Goal: Complete application form: Complete application form

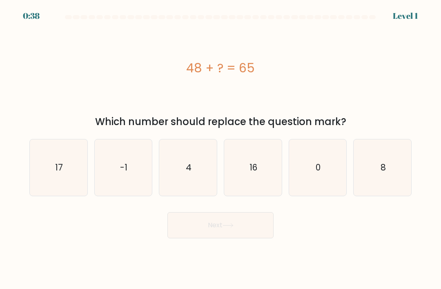
click at [67, 185] on icon "17" at bounding box center [58, 167] width 56 height 56
click at [221, 149] on input "a. 17" at bounding box center [221, 147] width 0 height 4
radio input "true"
click at [246, 233] on button "Next" at bounding box center [220, 225] width 106 height 26
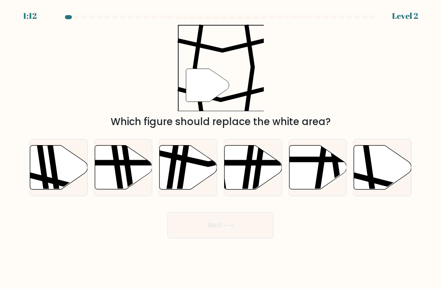
click at [380, 169] on icon at bounding box center [383, 167] width 58 height 44
click at [221, 149] on input "f." at bounding box center [221, 147] width 0 height 4
radio input "true"
click at [256, 235] on button "Next" at bounding box center [220, 225] width 106 height 26
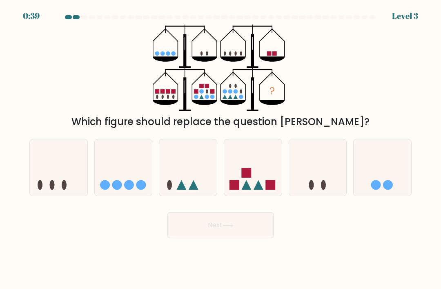
click at [193, 177] on icon at bounding box center [188, 168] width 58 height 48
click at [221, 149] on input "c." at bounding box center [221, 147] width 0 height 4
radio input "true"
click at [130, 181] on icon at bounding box center [124, 168] width 58 height 48
click at [221, 149] on input "b." at bounding box center [221, 147] width 0 height 4
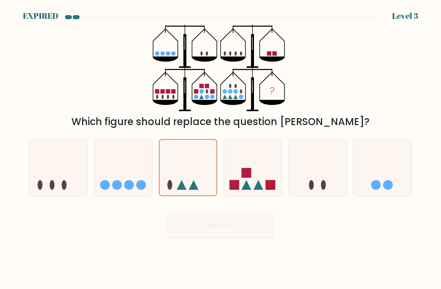
radio input "true"
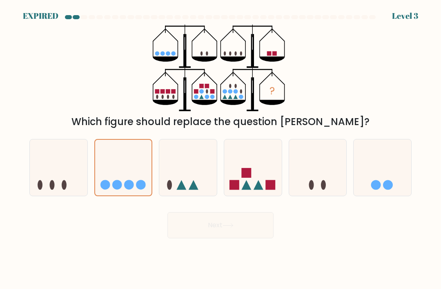
click at [188, 187] on icon at bounding box center [188, 168] width 58 height 48
click at [221, 149] on input "c." at bounding box center [221, 147] width 0 height 4
radio input "true"
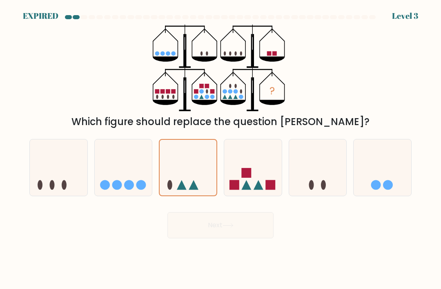
click at [198, 228] on div "Next" at bounding box center [221, 222] width 392 height 32
click at [135, 189] on icon at bounding box center [124, 168] width 58 height 48
click at [221, 149] on input "b." at bounding box center [221, 147] width 0 height 4
radio input "true"
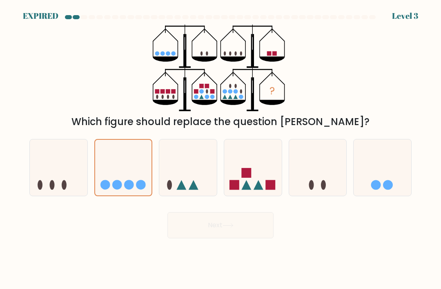
click at [94, 196] on label "b." at bounding box center [123, 167] width 58 height 57
click at [221, 149] on input "b." at bounding box center [221, 147] width 0 height 4
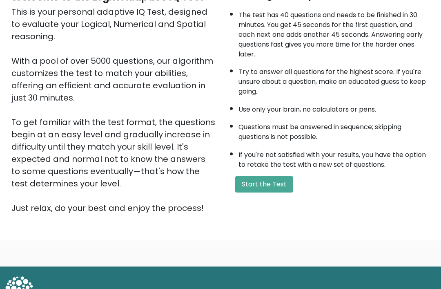
scroll to position [96, 0]
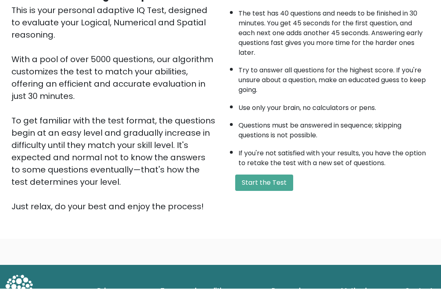
click at [281, 191] on button "Start the Test" at bounding box center [264, 183] width 58 height 16
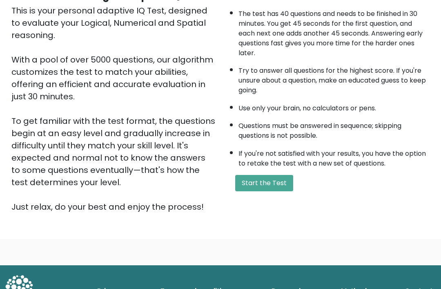
scroll to position [122, 0]
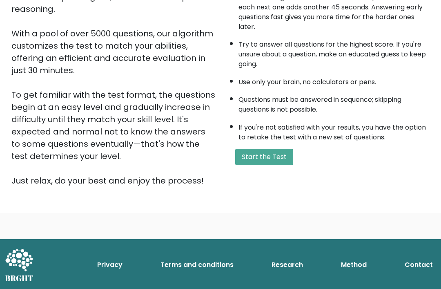
click at [259, 165] on button "Start the Test" at bounding box center [264, 157] width 58 height 16
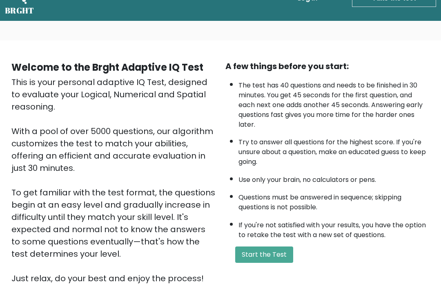
scroll to position [0, 0]
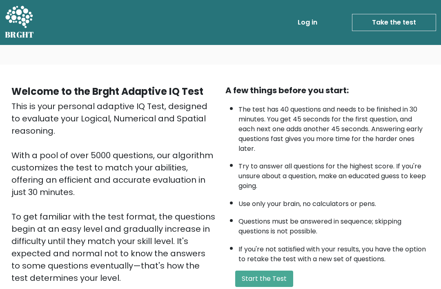
click at [295, 1] on nav "BRGHT BRGHT Log in Take the test Take the test" at bounding box center [220, 22] width 441 height 45
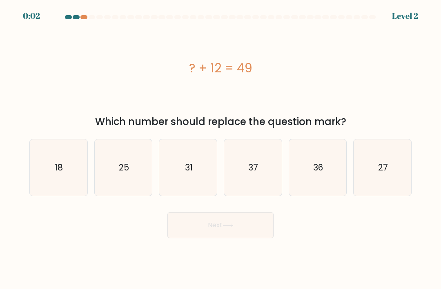
click at [259, 180] on icon "37" at bounding box center [253, 167] width 56 height 56
click at [221, 149] on input "d. 37" at bounding box center [221, 147] width 0 height 4
radio input "true"
click at [234, 227] on icon at bounding box center [228, 225] width 11 height 4
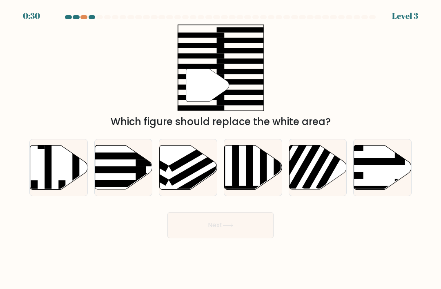
click at [129, 173] on rect at bounding box center [114, 169] width 62 height 7
click at [221, 149] on input "b." at bounding box center [221, 147] width 0 height 4
radio input "true"
click at [213, 234] on button "Next" at bounding box center [220, 225] width 106 height 26
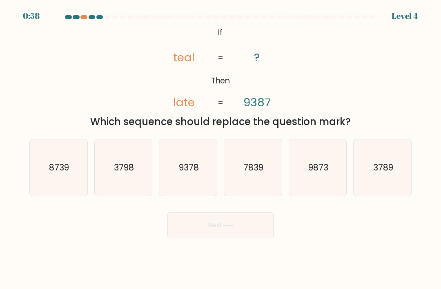
click at [51, 172] on text "8739" at bounding box center [59, 167] width 20 height 12
click at [221, 149] on input "a. 8739" at bounding box center [221, 147] width 0 height 4
radio input "true"
click at [238, 235] on button "Next" at bounding box center [220, 225] width 106 height 26
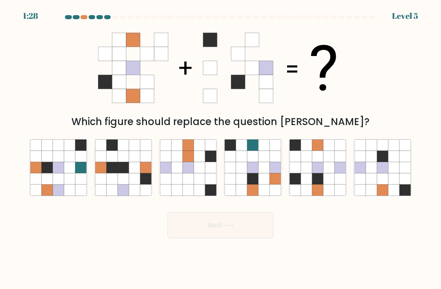
click at [307, 181] on icon at bounding box center [306, 178] width 11 height 11
click at [221, 149] on input "e." at bounding box center [221, 147] width 0 height 4
radio input "true"
click at [234, 230] on button "Next" at bounding box center [220, 225] width 106 height 26
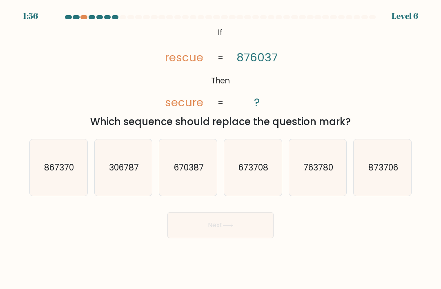
click at [185, 189] on icon "670387" at bounding box center [188, 167] width 56 height 56
click at [221, 149] on input "c. 670387" at bounding box center [221, 147] width 0 height 4
radio input "true"
click at [221, 238] on button "Next" at bounding box center [220, 225] width 106 height 26
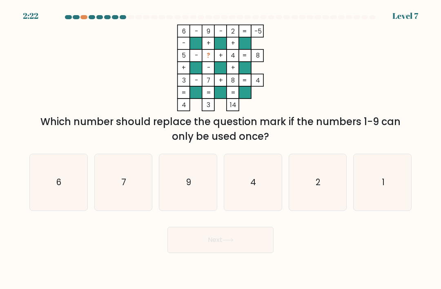
click at [379, 194] on icon "1" at bounding box center [383, 182] width 56 height 56
click at [221, 149] on input "f. 1" at bounding box center [221, 147] width 0 height 4
radio input "true"
click at [223, 251] on button "Next" at bounding box center [220, 240] width 106 height 26
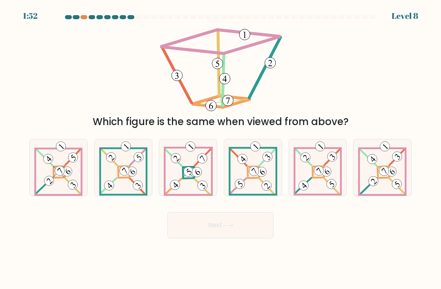
click at [386, 175] on 885 at bounding box center [384, 171] width 14 height 14
click at [221, 149] on input "f." at bounding box center [221, 147] width 0 height 4
radio input "true"
click at [127, 184] on icon at bounding box center [123, 167] width 48 height 56
click at [221, 149] on input "b." at bounding box center [221, 147] width 0 height 4
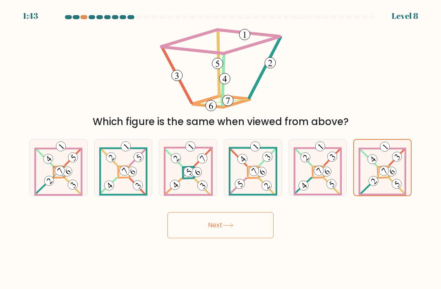
radio input "true"
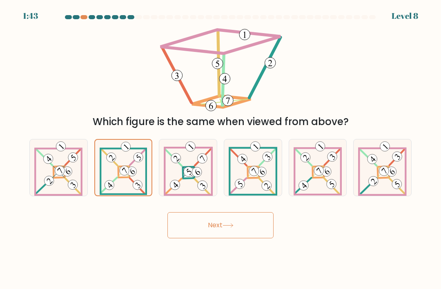
click at [240, 238] on button "Next" at bounding box center [220, 225] width 106 height 26
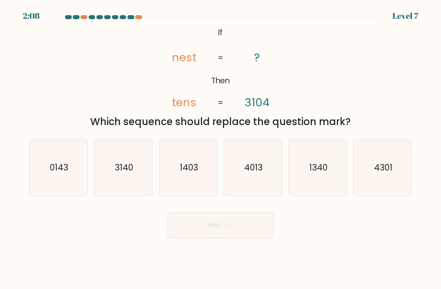
click at [62, 186] on icon "0143" at bounding box center [58, 167] width 56 height 56
click at [221, 149] on input "a. 0143" at bounding box center [221, 147] width 0 height 4
radio input "true"
click at [227, 238] on button "Next" at bounding box center [220, 225] width 106 height 26
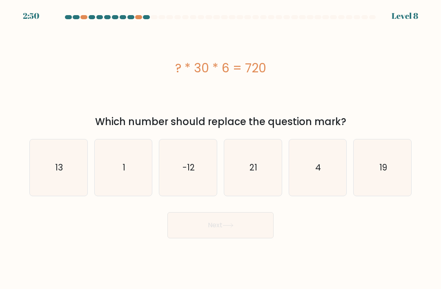
click at [337, 165] on icon "4" at bounding box center [318, 167] width 56 height 56
click at [221, 149] on input "e. 4" at bounding box center [221, 147] width 0 height 4
radio input "true"
click at [226, 238] on button "Next" at bounding box center [220, 225] width 106 height 26
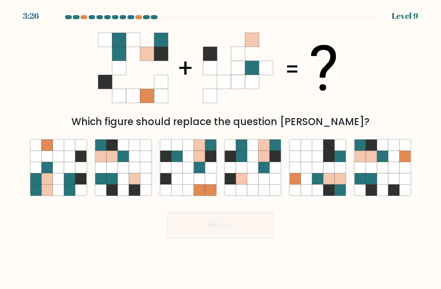
click at [259, 173] on icon at bounding box center [264, 167] width 11 height 11
click at [221, 149] on input "d." at bounding box center [221, 147] width 0 height 4
radio input "true"
click at [239, 238] on button "Next" at bounding box center [220, 225] width 106 height 26
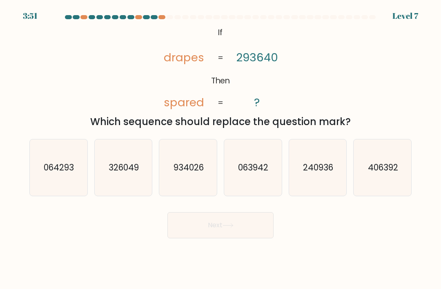
click at [261, 183] on icon "063942" at bounding box center [253, 167] width 56 height 56
click at [221, 149] on input "d. 063942" at bounding box center [221, 147] width 0 height 4
radio input "true"
click at [242, 237] on button "Next" at bounding box center [220, 225] width 106 height 26
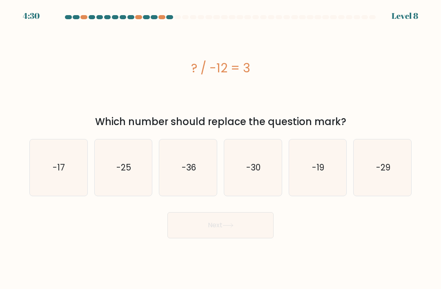
click at [193, 191] on icon "-36" at bounding box center [188, 167] width 56 height 56
click at [221, 149] on input "c. -36" at bounding box center [221, 147] width 0 height 4
radio input "true"
click at [229, 227] on icon at bounding box center [228, 225] width 11 height 4
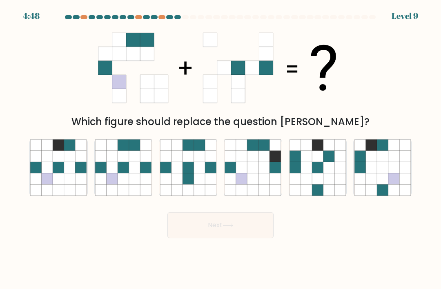
click at [127, 184] on icon at bounding box center [123, 178] width 11 height 11
click at [221, 149] on input "b." at bounding box center [221, 147] width 0 height 4
radio input "true"
click at [200, 230] on button "Next" at bounding box center [220, 225] width 106 height 26
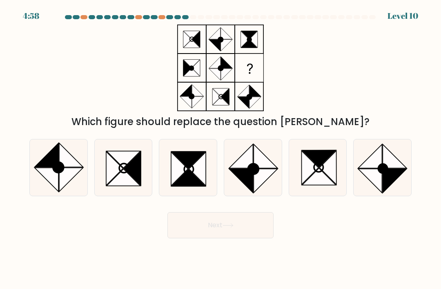
click at [192, 181] on icon at bounding box center [189, 177] width 34 height 17
click at [221, 149] on input "c." at bounding box center [221, 147] width 0 height 4
radio input "true"
click at [221, 227] on button "Next" at bounding box center [220, 225] width 106 height 26
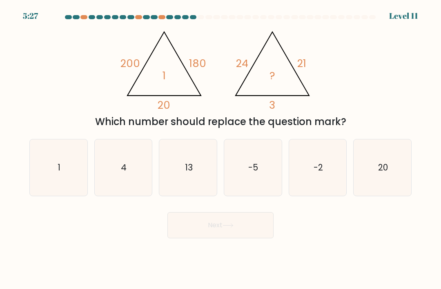
click at [60, 173] on text "1" at bounding box center [59, 167] width 3 height 12
click at [221, 149] on input "a. 1" at bounding box center [221, 147] width 0 height 4
radio input "true"
click at [235, 238] on button "Next" at bounding box center [220, 225] width 106 height 26
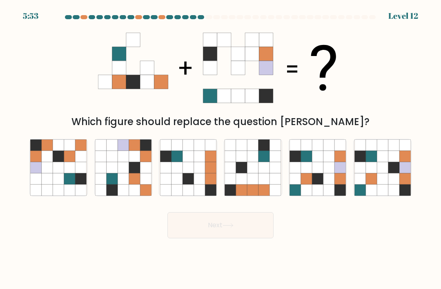
click at [314, 173] on icon at bounding box center [317, 167] width 11 height 11
click at [221, 149] on input "e." at bounding box center [221, 147] width 0 height 4
radio input "true"
click at [252, 237] on button "Next" at bounding box center [220, 225] width 106 height 26
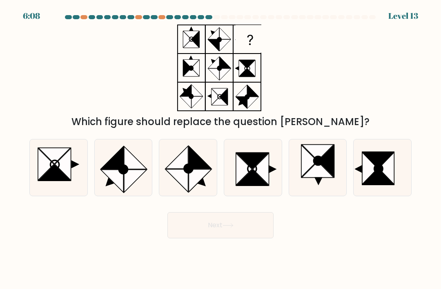
click at [381, 172] on icon at bounding box center [378, 168] width 9 height 9
click at [221, 149] on input "f." at bounding box center [221, 147] width 0 height 4
radio input "true"
click at [243, 233] on button "Next" at bounding box center [220, 225] width 106 height 26
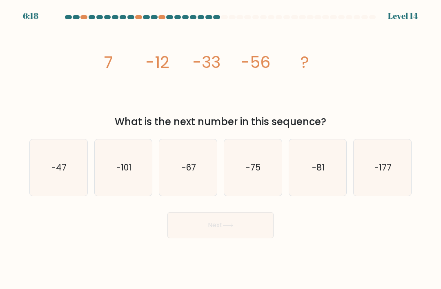
click at [319, 196] on icon "-81" at bounding box center [318, 167] width 56 height 56
click at [221, 149] on input "e. -81" at bounding box center [221, 147] width 0 height 4
radio input "true"
click at [251, 238] on button "Next" at bounding box center [220, 225] width 106 height 26
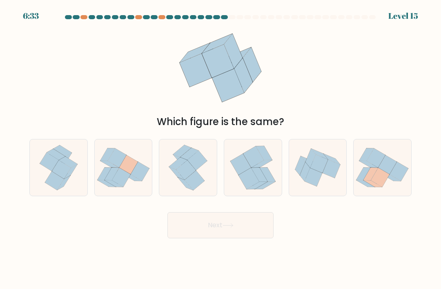
click at [199, 167] on icon at bounding box center [197, 161] width 20 height 20
click at [221, 149] on input "c." at bounding box center [221, 147] width 0 height 4
radio input "true"
click at [211, 230] on button "Next" at bounding box center [220, 225] width 106 height 26
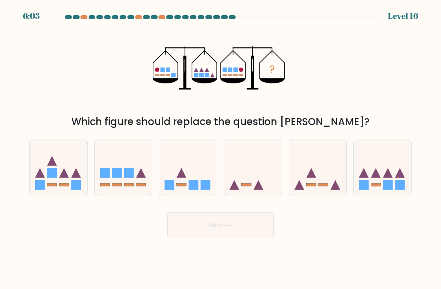
click at [59, 192] on icon at bounding box center [59, 168] width 58 height 48
click at [221, 149] on input "a." at bounding box center [221, 147] width 0 height 4
radio input "true"
click at [216, 234] on button "Next" at bounding box center [220, 225] width 106 height 26
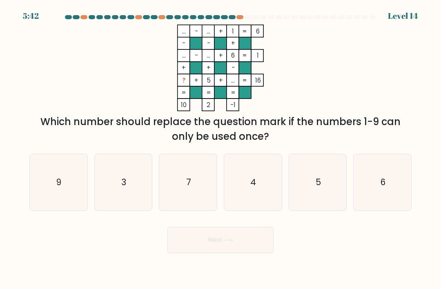
click at [117, 197] on icon "3" at bounding box center [123, 182] width 56 height 56
click at [221, 149] on input "b. 3" at bounding box center [221, 147] width 0 height 4
radio input "true"
click at [211, 252] on button "Next" at bounding box center [220, 240] width 106 height 26
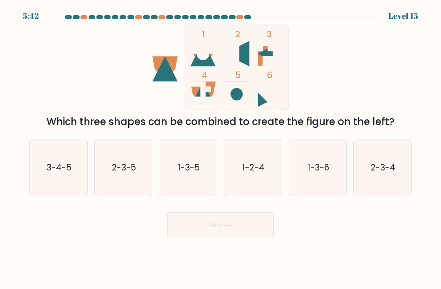
click at [397, 166] on icon "2-3-4" at bounding box center [383, 167] width 56 height 56
click at [221, 149] on input "f. 2-3-4" at bounding box center [221, 147] width 0 height 4
radio input "true"
click at [236, 238] on button "Next" at bounding box center [220, 225] width 106 height 26
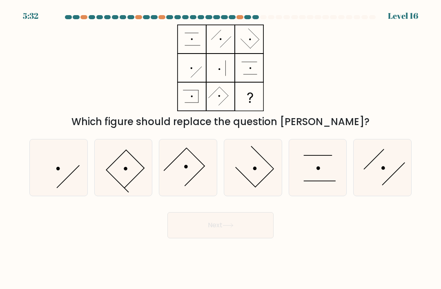
click at [54, 183] on icon at bounding box center [58, 167] width 56 height 56
click at [221, 149] on input "a." at bounding box center [221, 147] width 0 height 4
radio input "true"
click at [194, 232] on button "Next" at bounding box center [220, 225] width 106 height 26
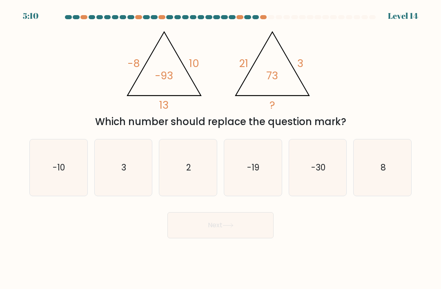
click at [383, 188] on icon "8" at bounding box center [383, 167] width 56 height 56
click at [221, 149] on input "f. 8" at bounding box center [221, 147] width 0 height 4
radio input "true"
click at [265, 232] on button "Next" at bounding box center [220, 225] width 106 height 26
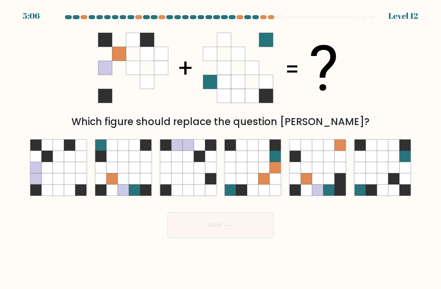
click at [117, 181] on icon at bounding box center [112, 178] width 11 height 11
click at [221, 149] on input "b." at bounding box center [221, 147] width 0 height 4
radio input "true"
click at [246, 238] on button "Next" at bounding box center [220, 225] width 106 height 26
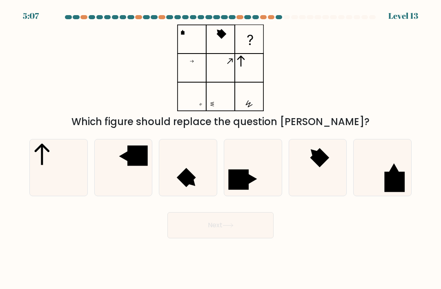
click at [123, 192] on icon at bounding box center [123, 167] width 56 height 56
click at [221, 149] on input "b." at bounding box center [221, 147] width 0 height 4
radio input "true"
click at [243, 238] on button "Next" at bounding box center [220, 225] width 106 height 26
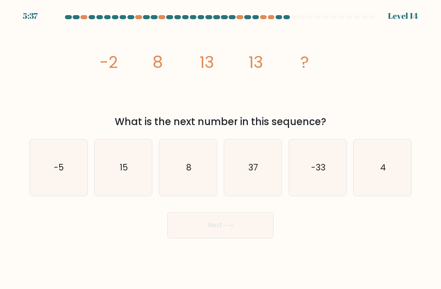
click at [183, 183] on icon "8" at bounding box center [188, 167] width 56 height 56
click at [221, 149] on input "c. 8" at bounding box center [221, 147] width 0 height 4
radio input "true"
click at [241, 238] on button "Next" at bounding box center [220, 225] width 106 height 26
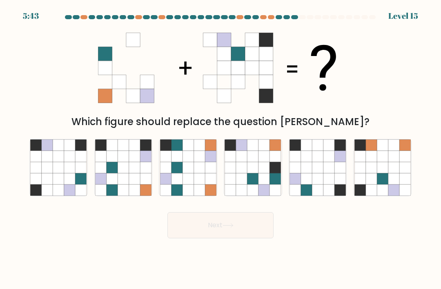
click at [147, 184] on icon at bounding box center [145, 178] width 11 height 11
click at [221, 149] on input "b." at bounding box center [221, 147] width 0 height 4
radio input "true"
click at [212, 238] on button "Next" at bounding box center [220, 225] width 106 height 26
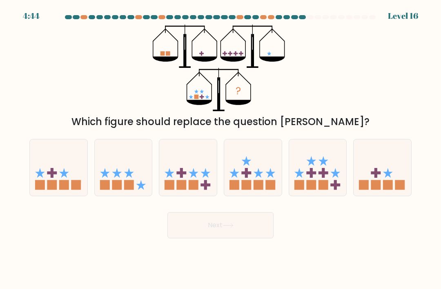
click at [321, 176] on icon at bounding box center [318, 168] width 58 height 48
click at [221, 149] on input "e." at bounding box center [221, 147] width 0 height 4
radio input "true"
click at [370, 182] on icon at bounding box center [383, 168] width 58 height 48
click at [221, 149] on input "f." at bounding box center [221, 147] width 0 height 4
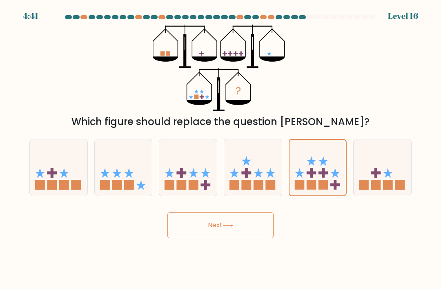
radio input "true"
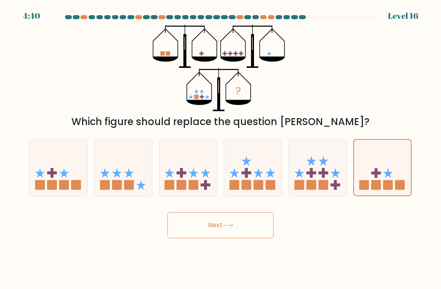
click at [241, 238] on button "Next" at bounding box center [220, 225] width 106 height 26
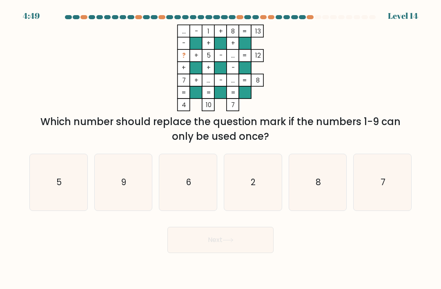
click at [109, 187] on icon "9" at bounding box center [123, 182] width 56 height 56
click at [221, 149] on input "b. 9" at bounding box center [221, 147] width 0 height 4
radio input "true"
click at [237, 249] on button "Next" at bounding box center [220, 240] width 106 height 26
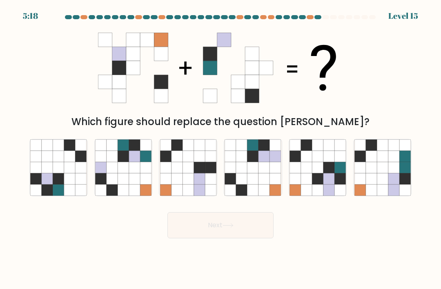
click at [315, 183] on icon at bounding box center [317, 178] width 11 height 11
click at [221, 149] on input "e." at bounding box center [221, 147] width 0 height 4
radio input "true"
click at [252, 236] on button "Next" at bounding box center [220, 225] width 106 height 26
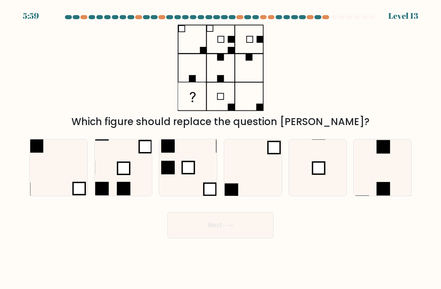
click at [131, 175] on icon at bounding box center [123, 167] width 56 height 56
click at [221, 149] on input "b." at bounding box center [221, 147] width 0 height 4
radio input "true"
click at [242, 238] on button "Next" at bounding box center [220, 225] width 106 height 26
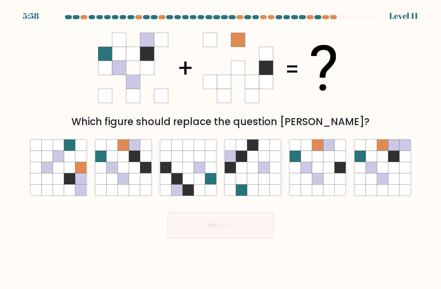
click at [271, 184] on icon at bounding box center [275, 178] width 11 height 11
click at [221, 149] on input "d." at bounding box center [221, 147] width 0 height 4
radio input "true"
click at [243, 237] on button "Next" at bounding box center [220, 225] width 106 height 26
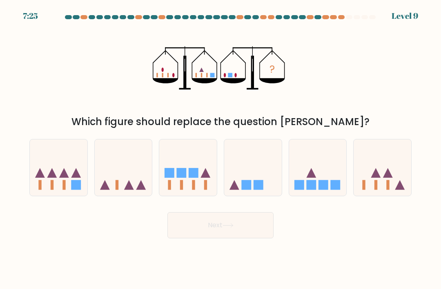
click at [289, 186] on div at bounding box center [318, 167] width 58 height 57
click at [221, 149] on input "e." at bounding box center [221, 147] width 0 height 4
radio input "true"
click at [249, 234] on button "Next" at bounding box center [220, 225] width 106 height 26
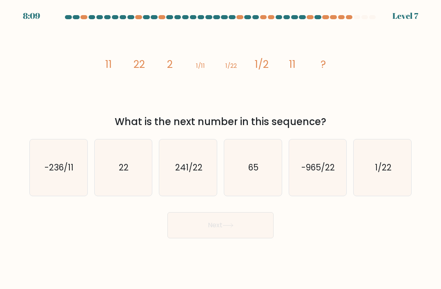
click at [266, 187] on icon "65" at bounding box center [253, 167] width 56 height 56
click at [221, 149] on input "d. 65" at bounding box center [221, 147] width 0 height 4
radio input "true"
click at [241, 238] on button "Next" at bounding box center [220, 225] width 106 height 26
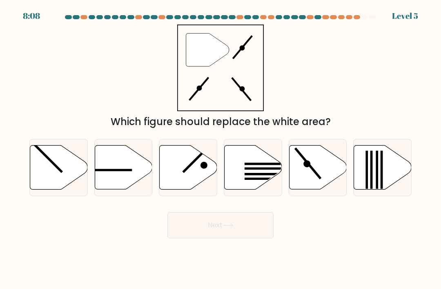
click at [261, 190] on icon at bounding box center [253, 167] width 58 height 45
click at [221, 149] on input "d." at bounding box center [221, 147] width 0 height 4
radio input "true"
click at [242, 238] on button "Next" at bounding box center [220, 225] width 106 height 26
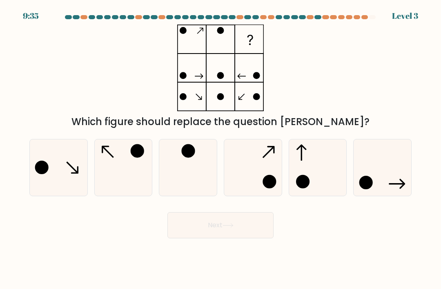
click at [268, 187] on circle at bounding box center [269, 181] width 12 height 12
click at [221, 149] on input "d." at bounding box center [221, 147] width 0 height 4
radio input "true"
click at [241, 234] on button "Next" at bounding box center [220, 225] width 106 height 26
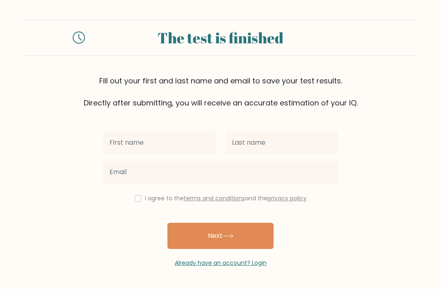
click at [200, 150] on input "text" at bounding box center [159, 142] width 113 height 23
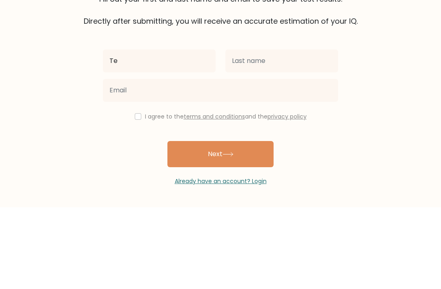
type input "T"
type input "."
type input "…"
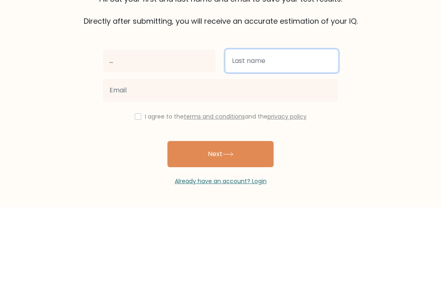
click at [314, 131] on input "text" at bounding box center [281, 142] width 113 height 23
type input ",,,"
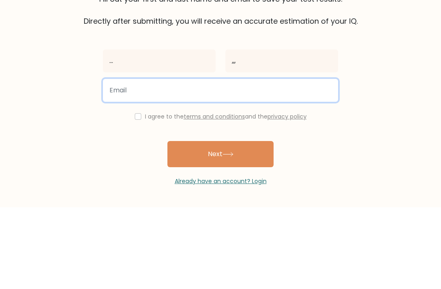
click at [307, 161] on input "email" at bounding box center [220, 172] width 235 height 23
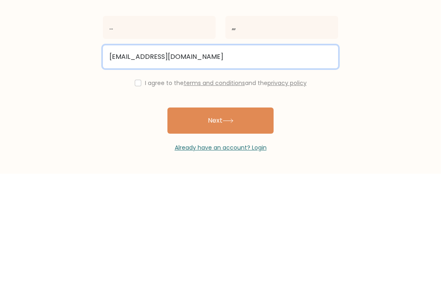
type input "[EMAIL_ADDRESS][DOMAIN_NAME]"
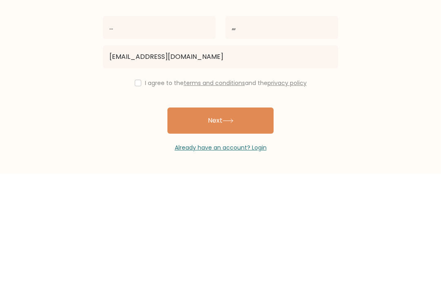
click at [153, 194] on label "I agree to the terms and conditions and the privacy policy" at bounding box center [226, 198] width 162 height 8
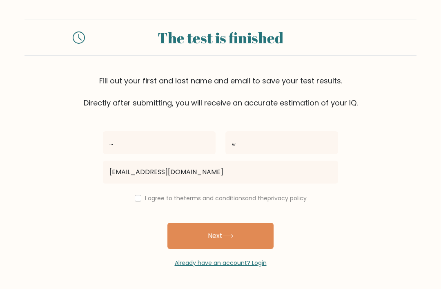
click at [139, 193] on div "I agree to the terms and conditions and the privacy policy" at bounding box center [220, 198] width 245 height 10
click at [145, 194] on label "I agree to the terms and conditions and the privacy policy" at bounding box center [226, 198] width 162 height 8
click at [138, 195] on input "checkbox" at bounding box center [138, 198] width 7 height 7
click at [135, 195] on input "checkbox" at bounding box center [138, 198] width 7 height 7
checkbox input "false"
